Goal: Information Seeking & Learning: Compare options

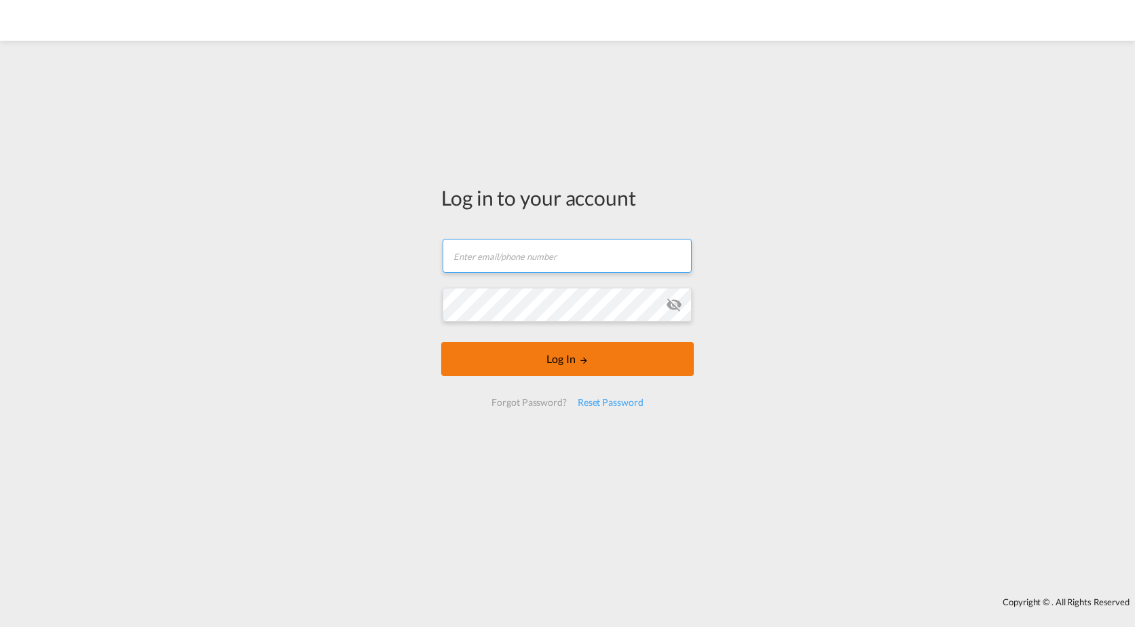
type input "[EMAIL_ADDRESS][PERSON_NAME][DOMAIN_NAME]"
click at [510, 352] on button "Log In" at bounding box center [567, 359] width 253 height 34
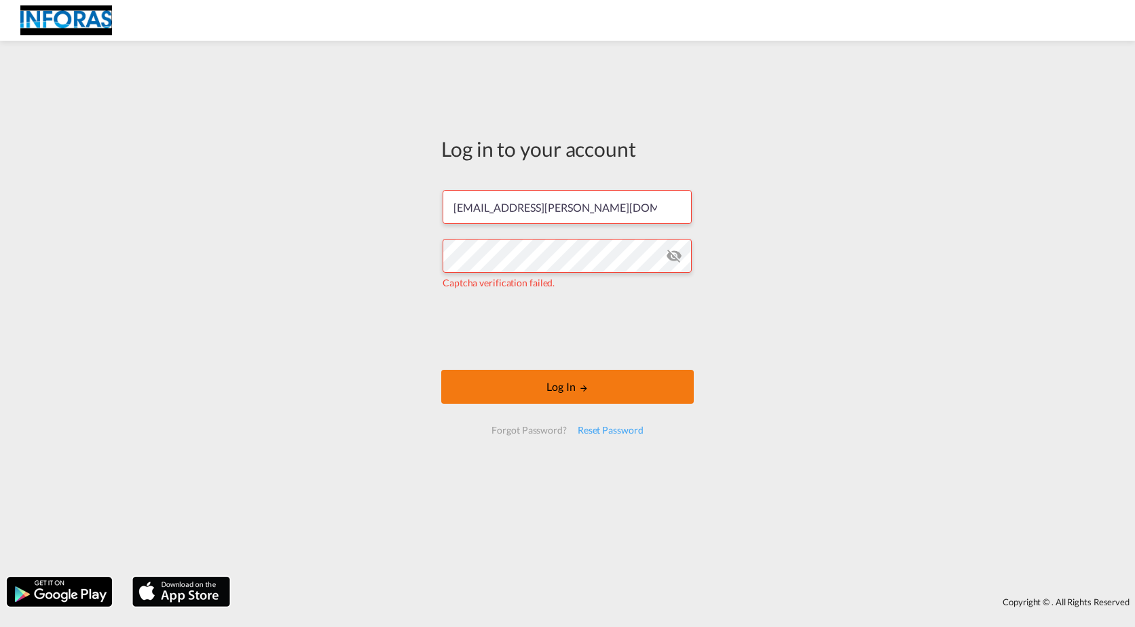
click at [544, 380] on button "Log In" at bounding box center [567, 387] width 253 height 34
